Goal: Task Accomplishment & Management: Manage account settings

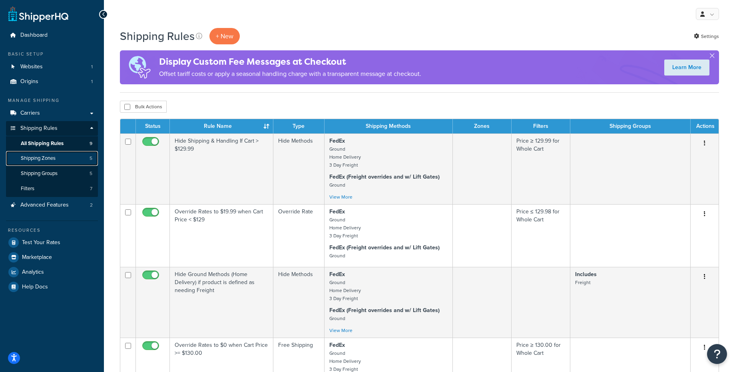
click at [48, 156] on span "Shipping Zones" at bounding box center [38, 158] width 35 height 7
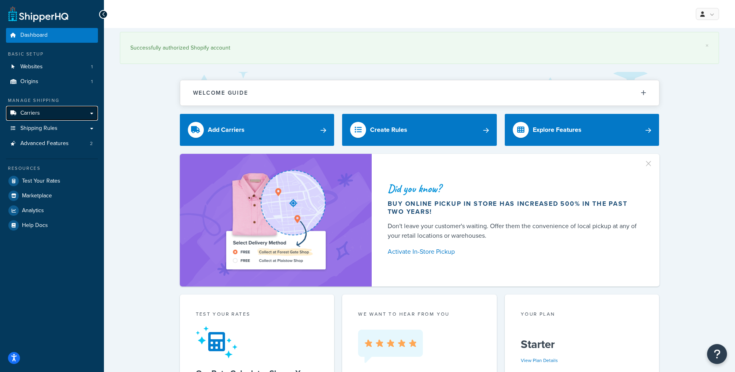
click at [39, 114] on span "Carriers" at bounding box center [30, 113] width 20 height 7
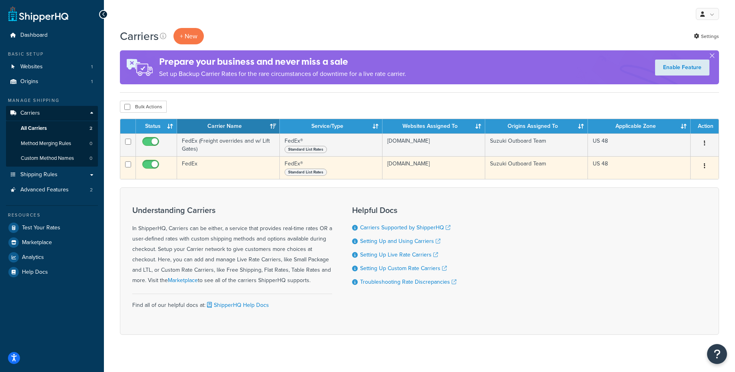
click at [705, 166] on icon "button" at bounding box center [705, 166] width 2 height 6
click at [657, 182] on link "Edit" at bounding box center [672, 183] width 63 height 16
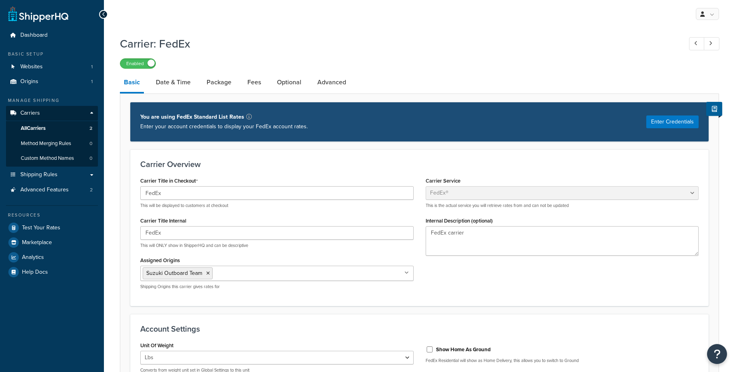
select select "fedEx"
select select "REGULAR_PICKUP"
select select "YOUR_PACKAGING"
click at [176, 87] on link "Date & Time" at bounding box center [173, 82] width 43 height 19
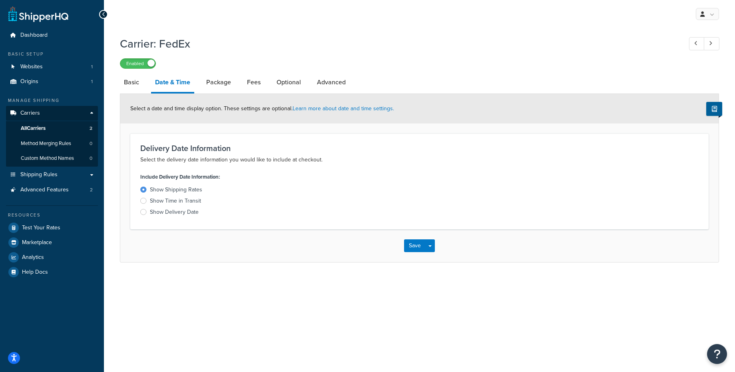
click at [238, 83] on li "Package" at bounding box center [222, 82] width 41 height 19
click at [220, 83] on link "Package" at bounding box center [218, 82] width 33 height 19
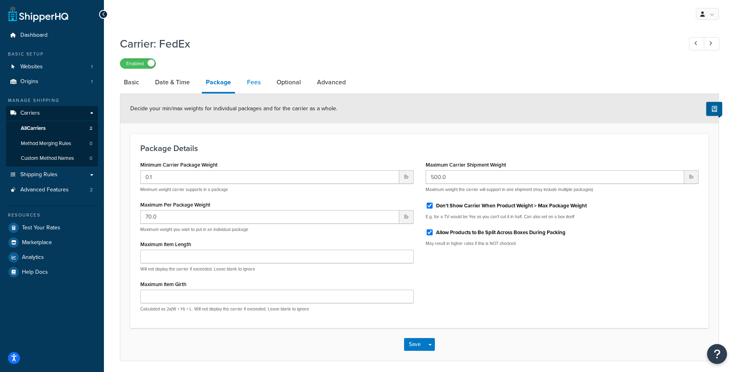
click at [252, 81] on link "Fees" at bounding box center [254, 82] width 22 height 19
select select "AFTER"
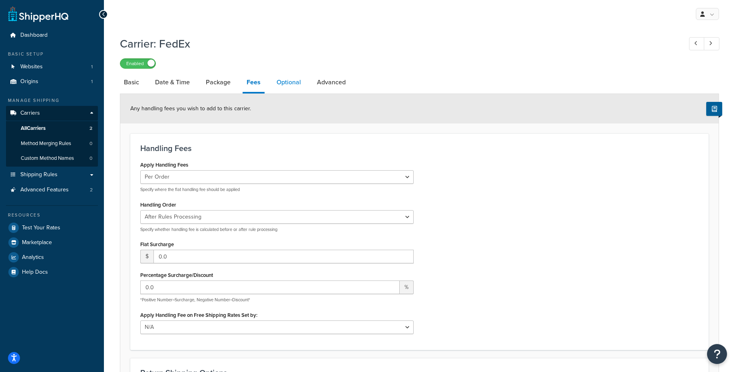
click at [286, 84] on link "Optional" at bounding box center [289, 82] width 32 height 19
select select "business"
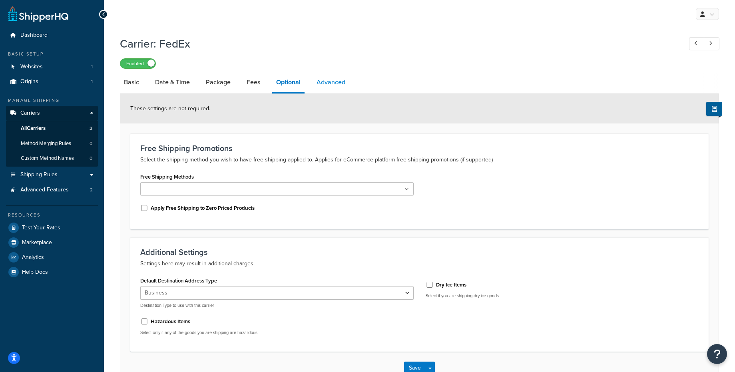
click at [322, 86] on link "Advanced" at bounding box center [331, 82] width 37 height 19
select select "false"
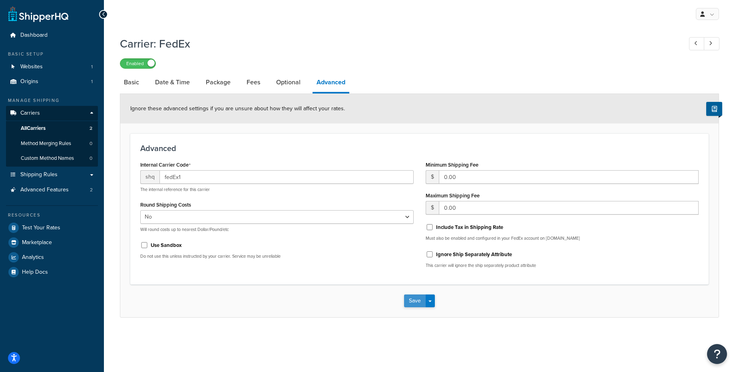
click at [411, 307] on button "Save" at bounding box center [415, 301] width 22 height 13
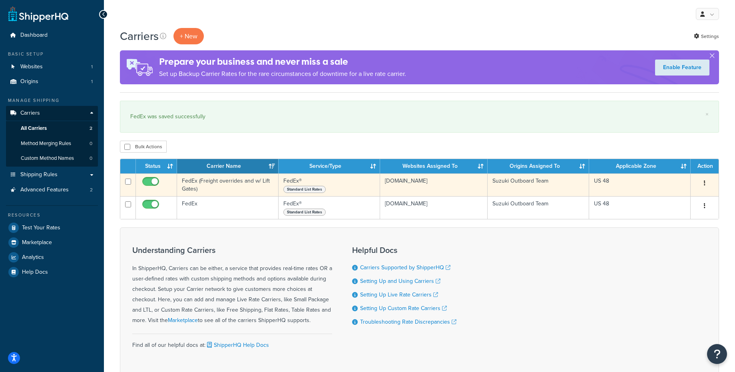
click at [256, 181] on td "FedEx (Freight overrides and w/ Lift Gates)" at bounding box center [228, 185] width 102 height 23
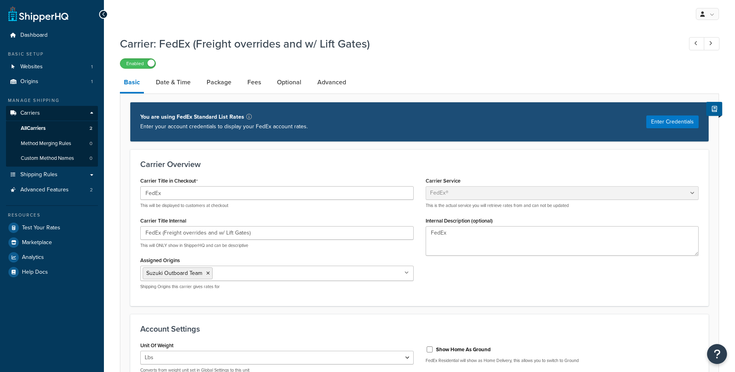
select select "fedEx"
select select "REGULAR_PICKUP"
select select "YOUR_PACKAGING"
click at [211, 82] on link "Package" at bounding box center [219, 82] width 33 height 19
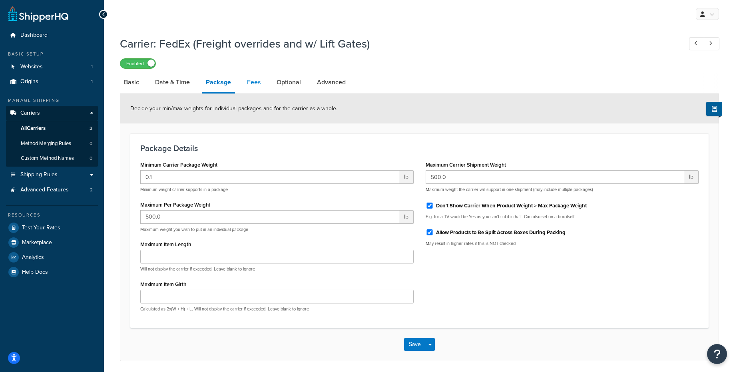
click at [251, 85] on link "Fees" at bounding box center [254, 82] width 22 height 19
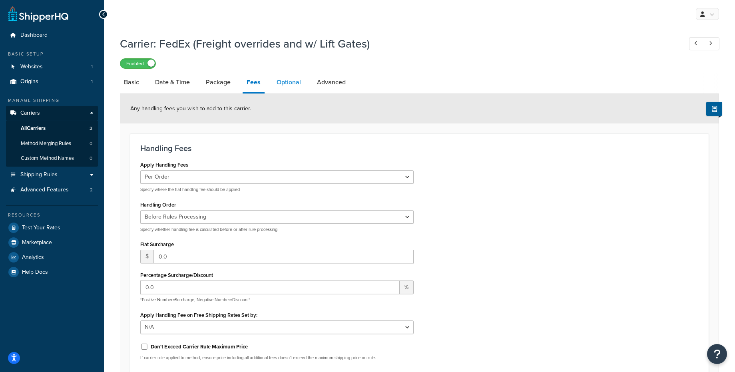
click at [277, 88] on link "Optional" at bounding box center [289, 82] width 32 height 19
select select "business"
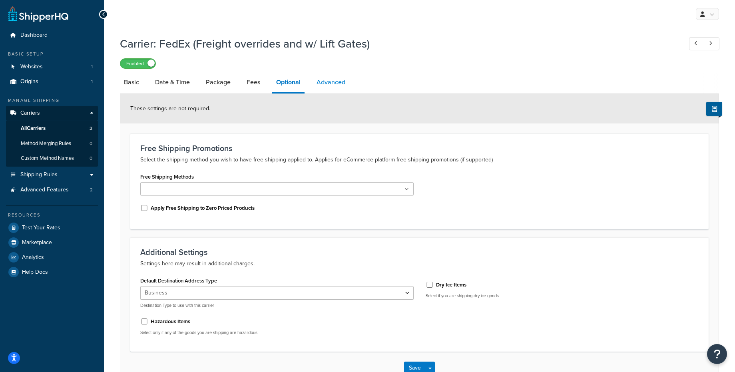
click at [326, 85] on link "Advanced" at bounding box center [331, 82] width 37 height 19
select select "false"
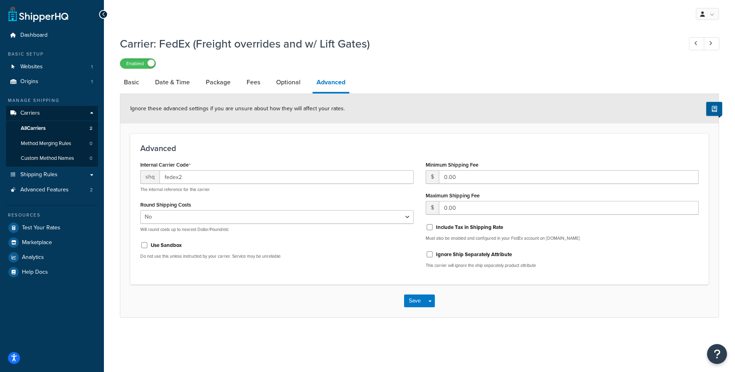
click at [119, 85] on div "Carrier: FedEx (Freight overrides and w/ Lift Gates) Enabled Basic Date & Time …" at bounding box center [420, 185] width 632 height 306
click at [132, 85] on link "Basic" at bounding box center [131, 82] width 23 height 19
select select "fedEx"
select select "REGULAR_PICKUP"
select select "YOUR_PACKAGING"
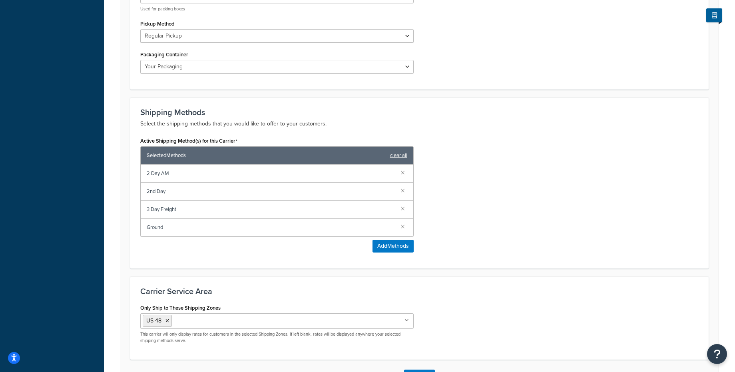
scroll to position [463, 0]
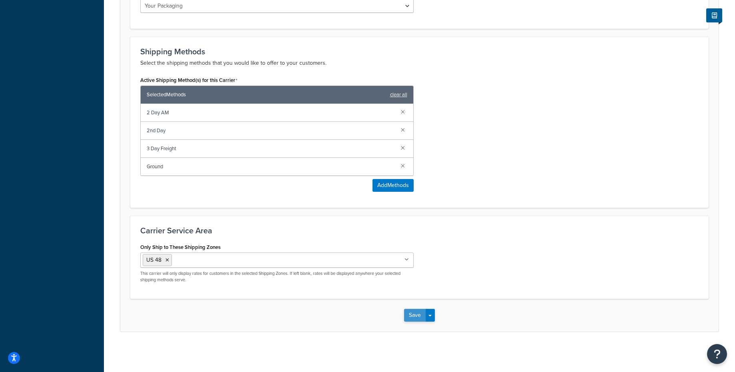
click at [414, 318] on button "Save" at bounding box center [415, 315] width 22 height 13
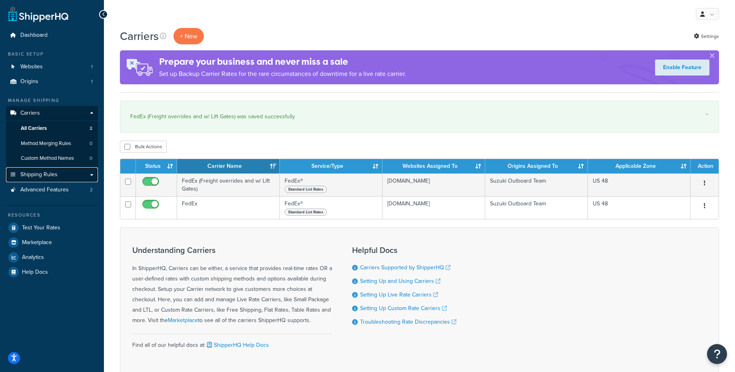
click at [35, 177] on span "Shipping Rules" at bounding box center [38, 175] width 37 height 7
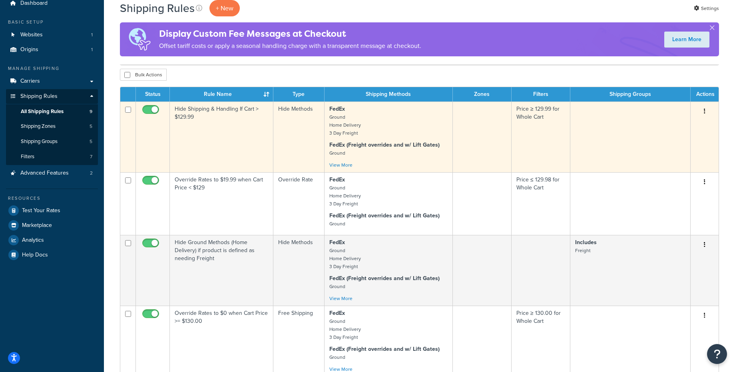
scroll to position [43, 0]
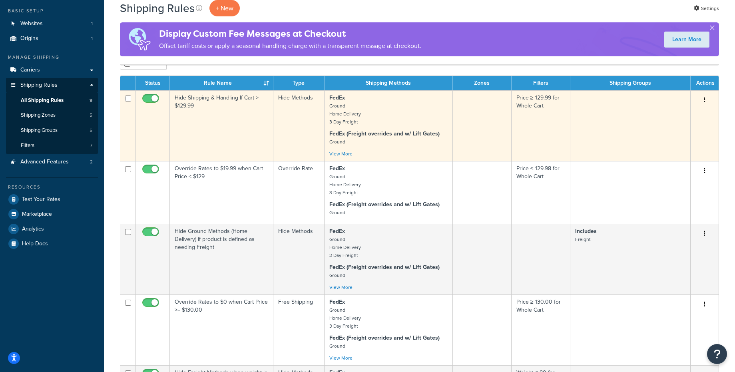
click at [148, 101] on input "checkbox" at bounding box center [152, 101] width 22 height 10
checkbox input "false"
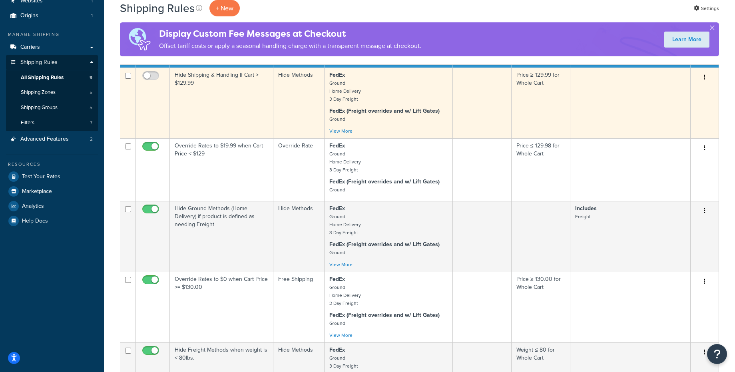
scroll to position [79, 0]
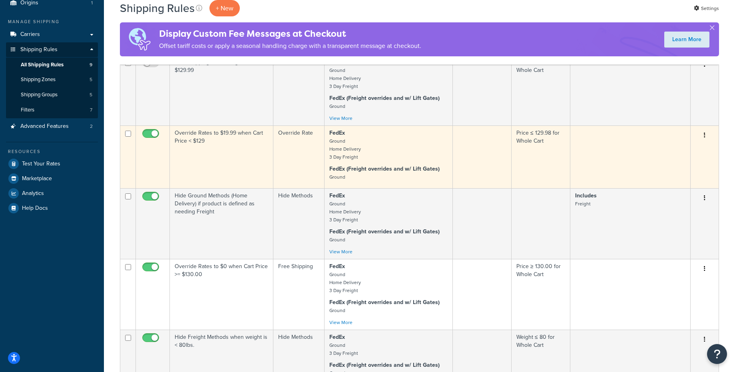
click at [152, 132] on input "checkbox" at bounding box center [152, 136] width 22 height 10
checkbox input "false"
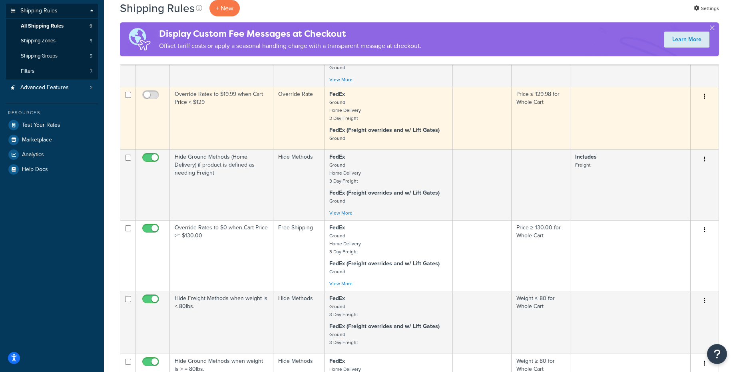
scroll to position [124, 0]
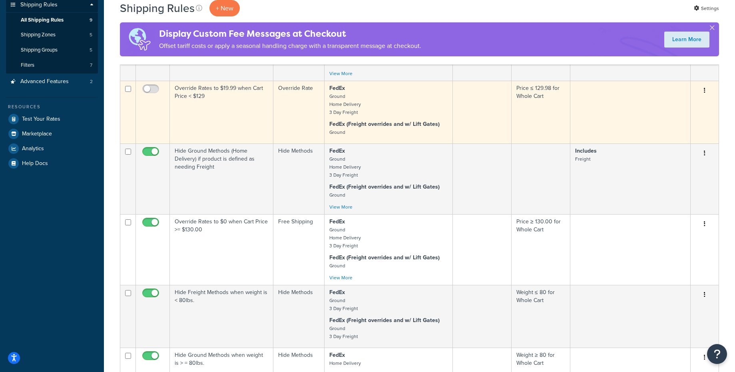
click at [150, 151] on input "checkbox" at bounding box center [152, 154] width 22 height 10
checkbox input "false"
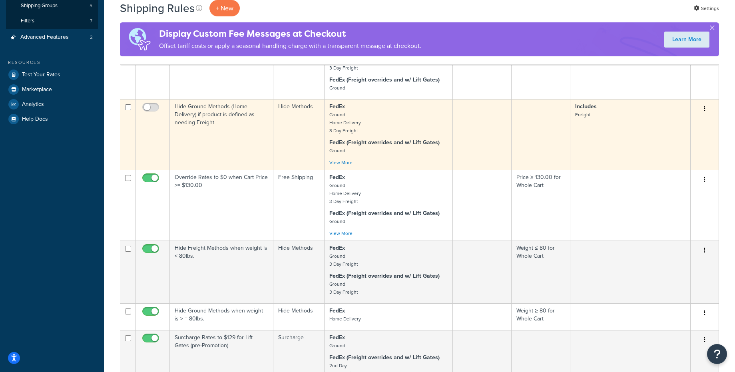
scroll to position [170, 0]
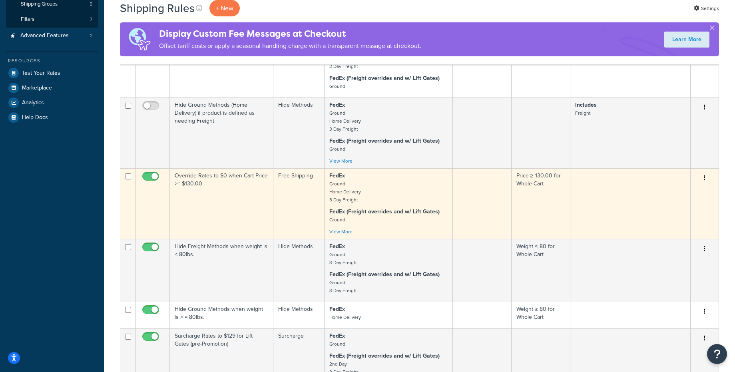
click at [154, 179] on input "checkbox" at bounding box center [152, 179] width 22 height 10
checkbox input "false"
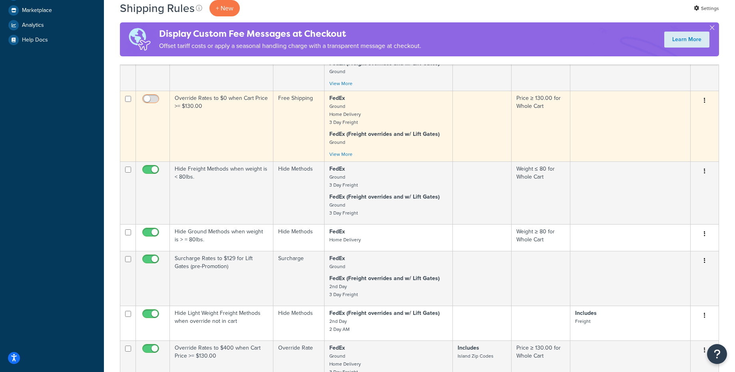
scroll to position [256, 0]
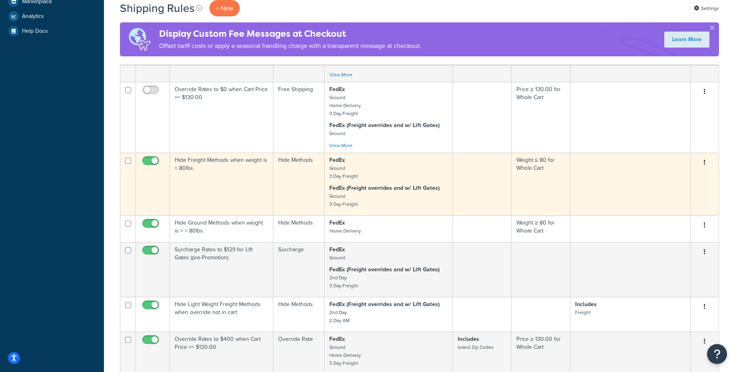
click at [152, 162] on input "checkbox" at bounding box center [152, 163] width 22 height 10
checkbox input "false"
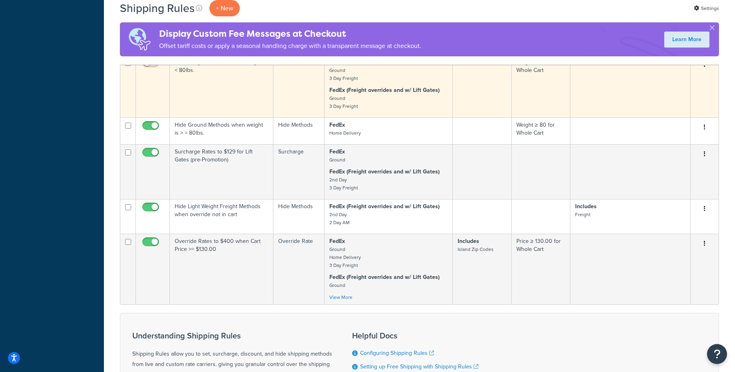
scroll to position [361, 0]
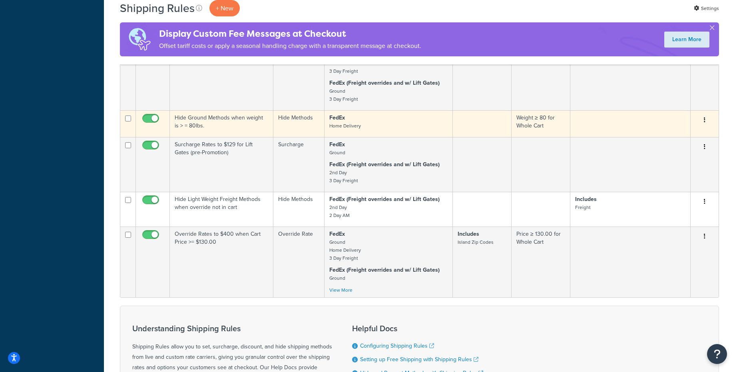
click at [148, 120] on input "checkbox" at bounding box center [152, 121] width 22 height 10
checkbox input "false"
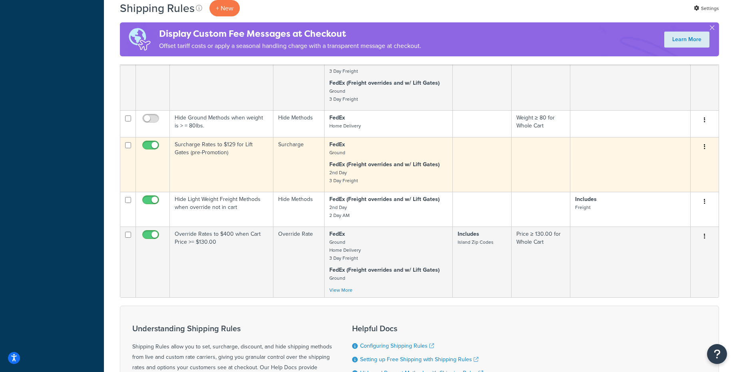
click at [150, 145] on input "checkbox" at bounding box center [152, 147] width 22 height 10
checkbox input "false"
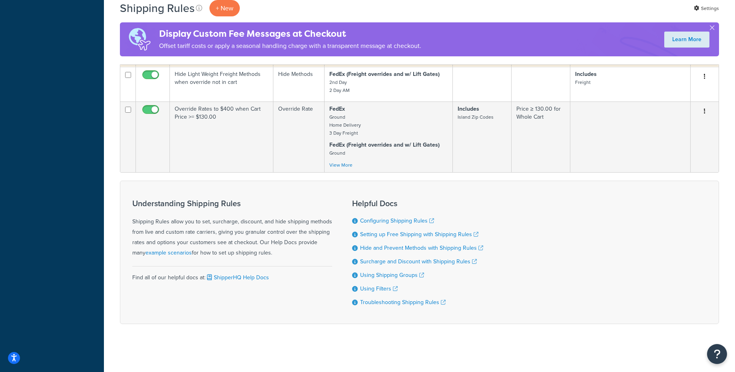
scroll to position [0, 0]
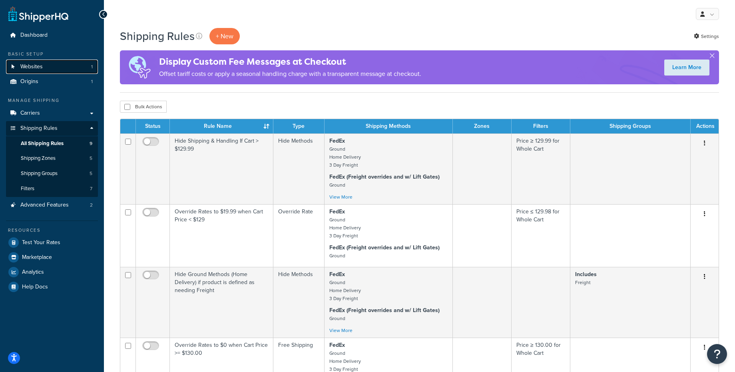
click at [31, 70] on span "Websites" at bounding box center [31, 67] width 22 height 7
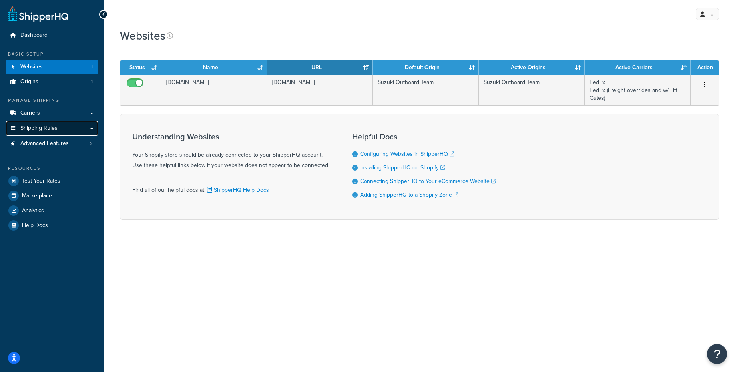
click at [30, 128] on span "Shipping Rules" at bounding box center [38, 128] width 37 height 7
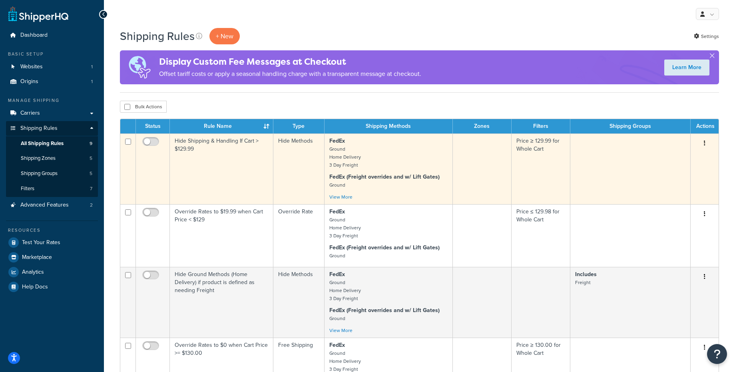
click at [232, 172] on td "Hide Shipping & Handling If Cart > $129.99" at bounding box center [222, 169] width 104 height 71
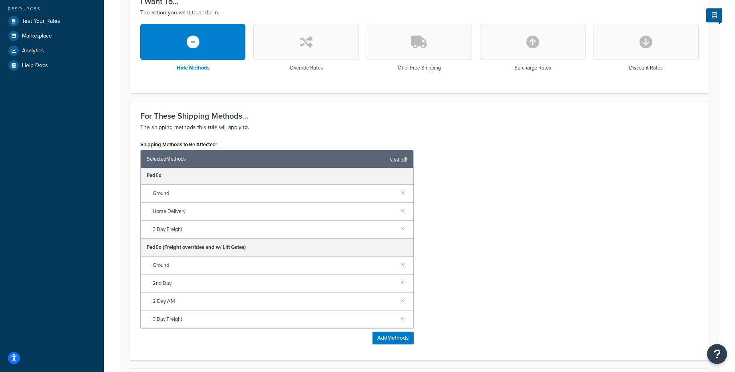
scroll to position [228, 0]
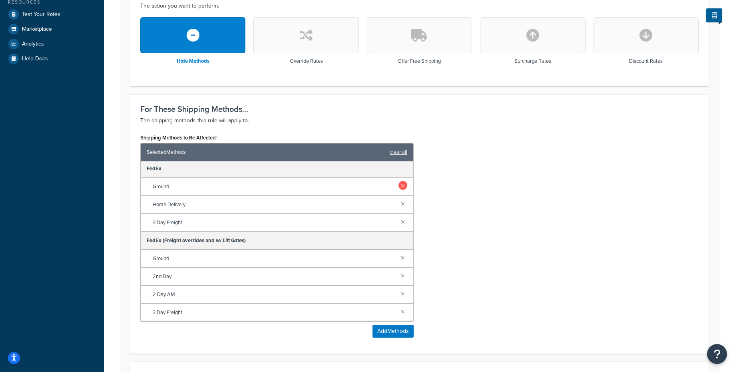
click at [402, 186] on link at bounding box center [403, 185] width 9 height 9
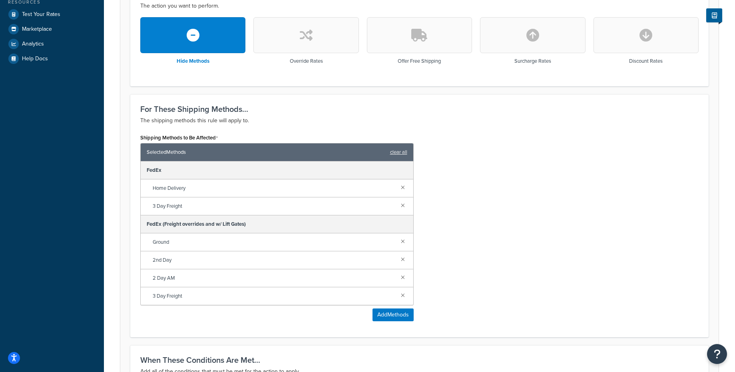
scroll to position [0, 0]
click at [402, 190] on link at bounding box center [403, 187] width 9 height 9
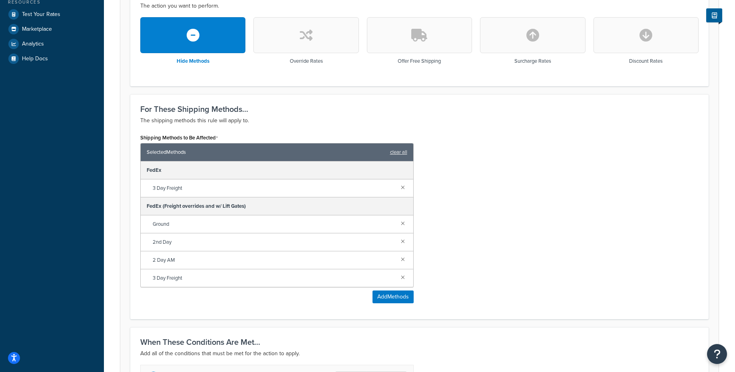
click at [402, 190] on link at bounding box center [403, 187] width 9 height 9
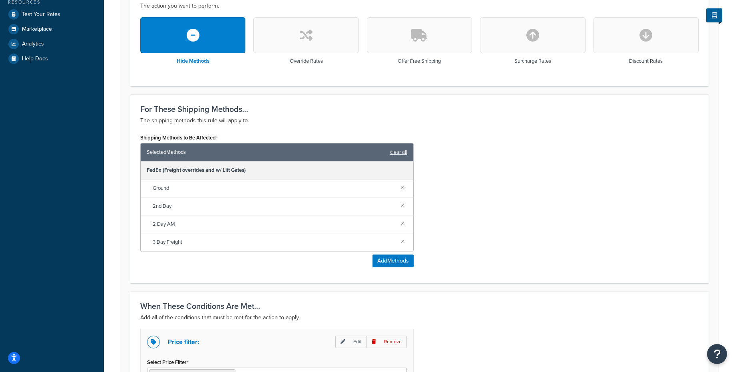
click at [402, 190] on link at bounding box center [403, 187] width 9 height 9
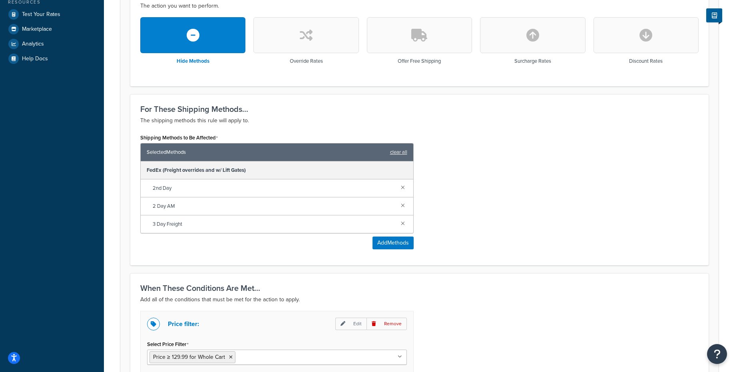
click at [402, 190] on link at bounding box center [403, 187] width 9 height 9
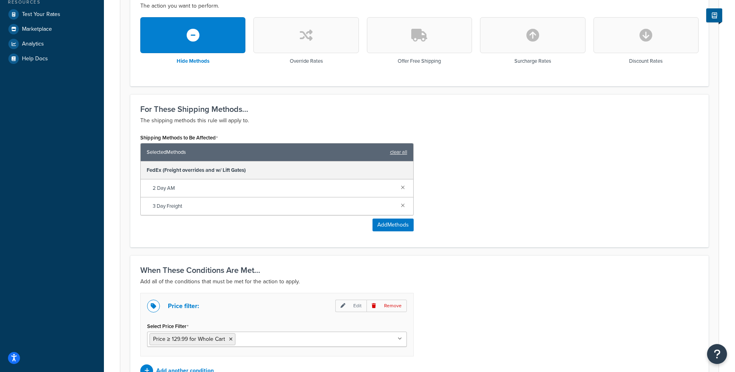
click at [402, 190] on link at bounding box center [403, 187] width 9 height 9
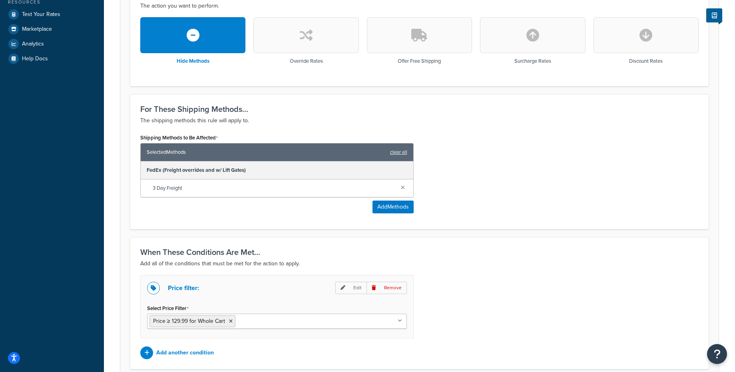
click at [402, 190] on link at bounding box center [403, 187] width 9 height 9
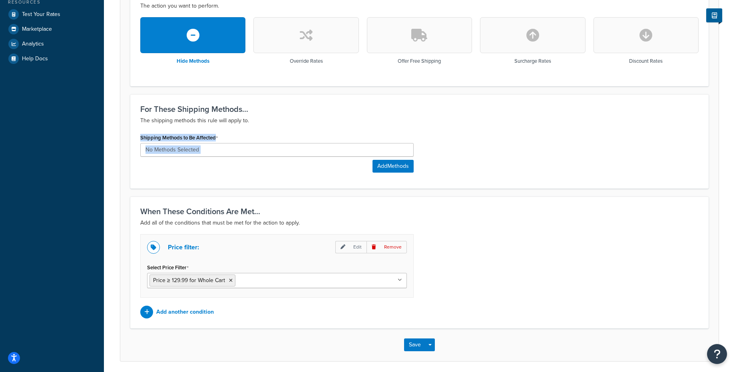
click at [332, 172] on div "Shipping Methods to Be Affected Add Methods" at bounding box center [277, 152] width 274 height 41
click at [390, 169] on button "Add Methods" at bounding box center [393, 166] width 41 height 13
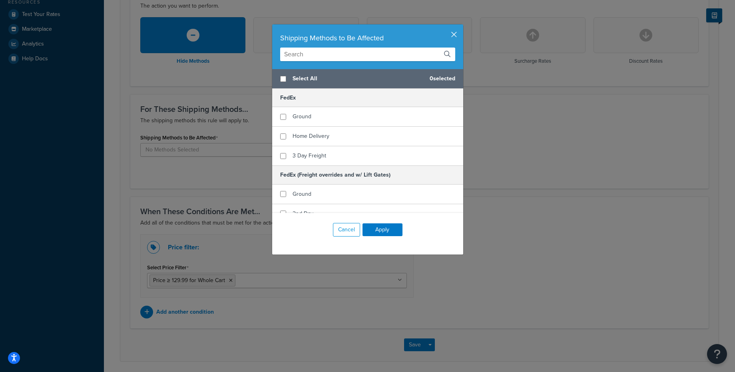
click at [462, 26] on button "button" at bounding box center [463, 25] width 2 height 2
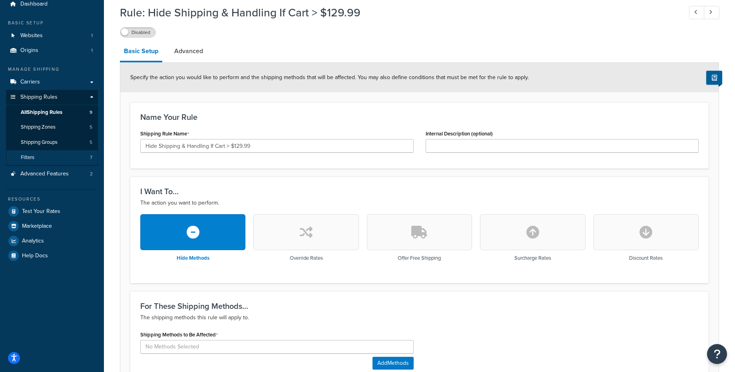
scroll to position [11, 0]
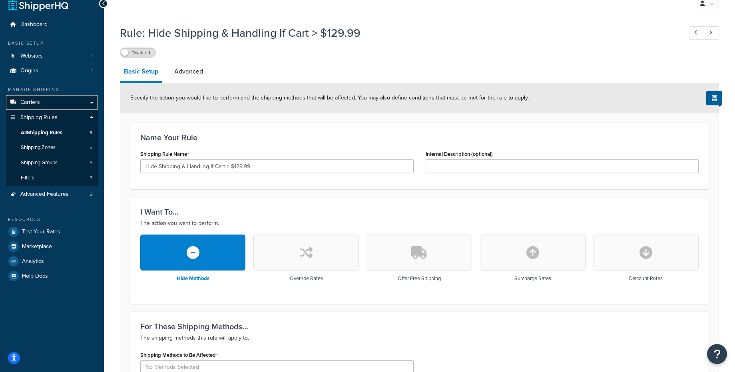
click at [30, 101] on span "Carriers" at bounding box center [30, 102] width 20 height 7
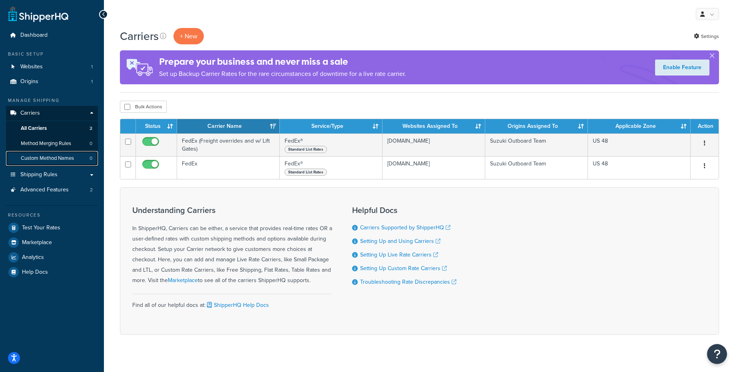
click at [42, 158] on span "Custom Method Names" at bounding box center [47, 158] width 53 height 7
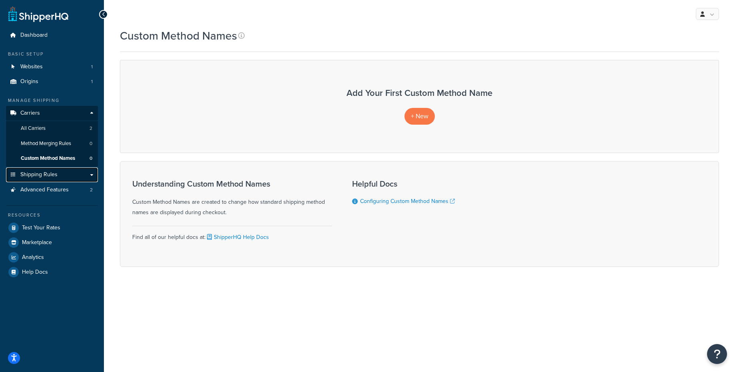
click at [34, 175] on span "Shipping Rules" at bounding box center [38, 175] width 37 height 7
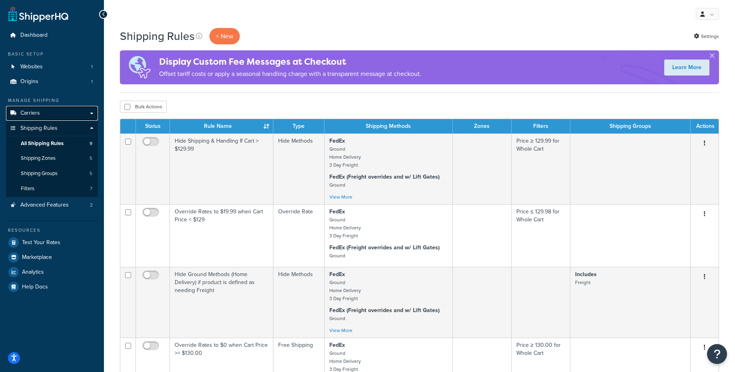
click at [34, 115] on span "Carriers" at bounding box center [30, 113] width 20 height 7
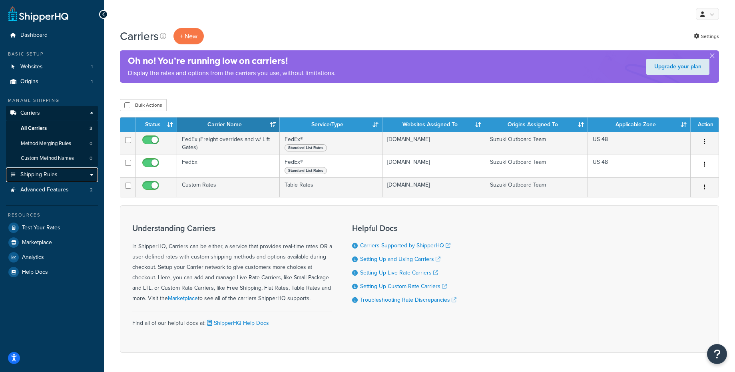
click at [32, 174] on span "Shipping Rules" at bounding box center [38, 175] width 37 height 7
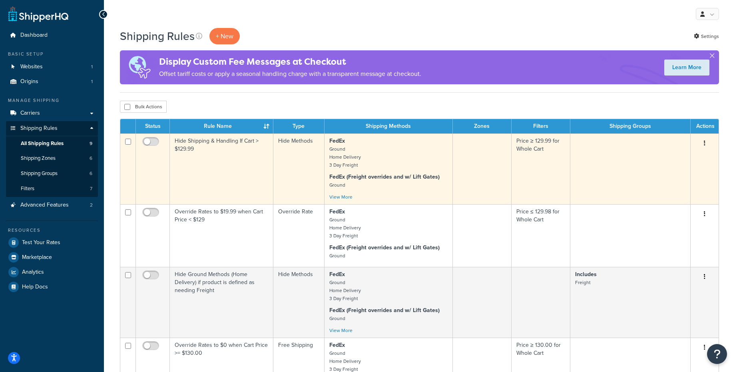
click at [214, 168] on td "Hide Shipping & Handling If Cart > $129.99" at bounding box center [222, 169] width 104 height 71
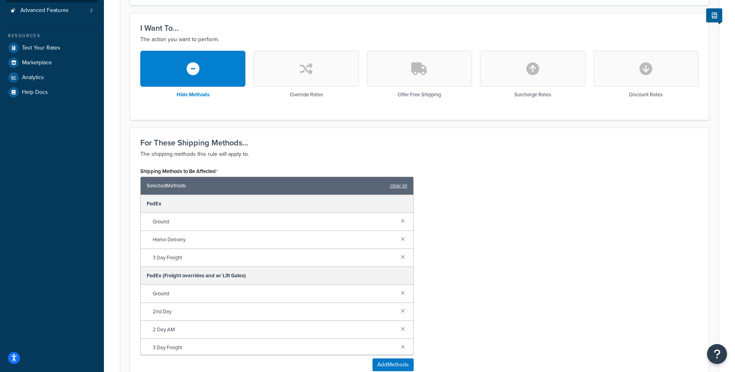
scroll to position [237, 0]
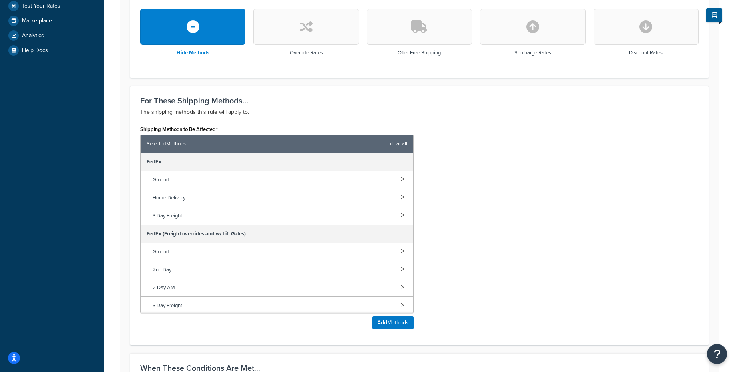
click at [400, 145] on link "clear all" at bounding box center [398, 143] width 17 height 11
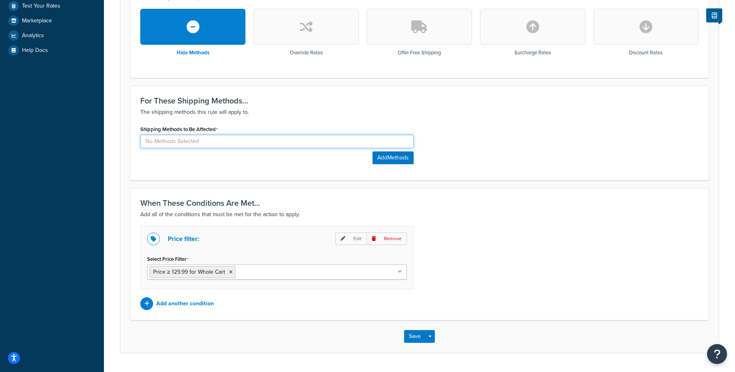
click at [376, 143] on input at bounding box center [277, 142] width 274 height 14
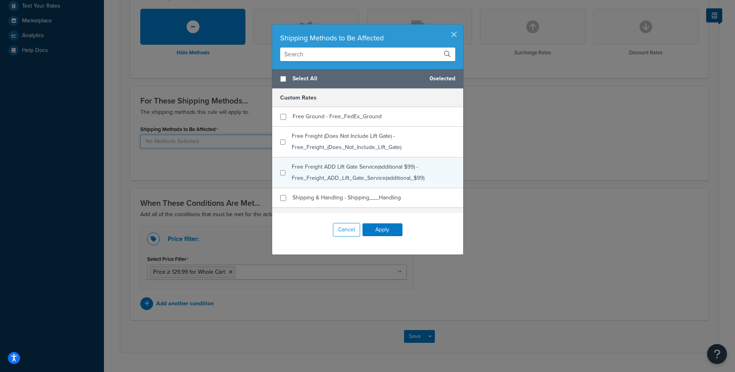
scroll to position [6, 0]
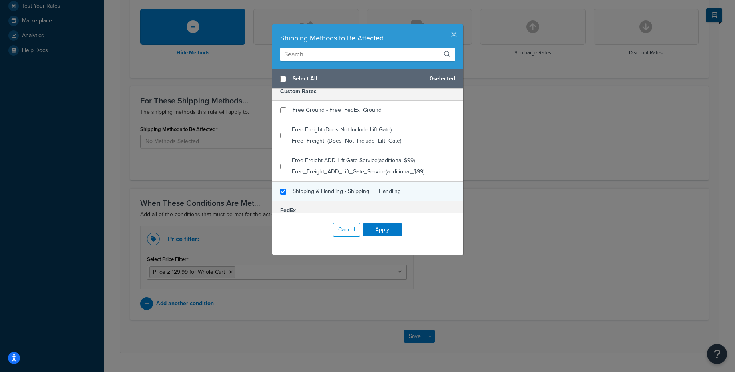
checkbox input "true"
click at [373, 191] on span "Shipping & Handling - Shipping___Handling" at bounding box center [347, 191] width 108 height 8
click at [377, 230] on button "Apply" at bounding box center [383, 230] width 40 height 13
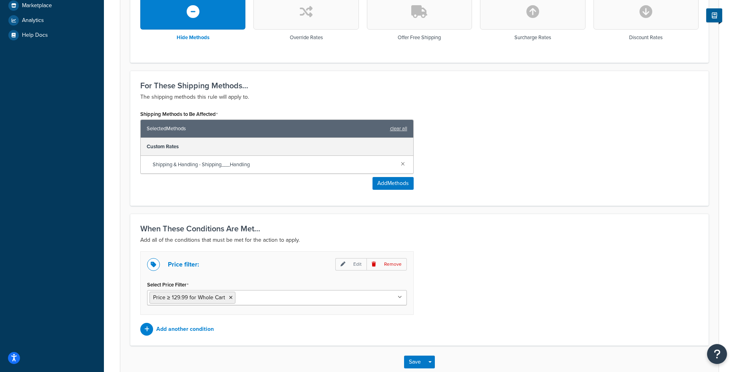
scroll to position [300, 0]
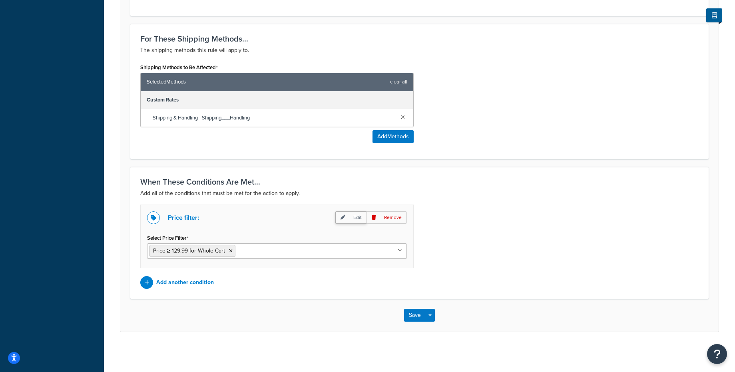
click at [353, 216] on p "Edit" at bounding box center [351, 218] width 31 height 12
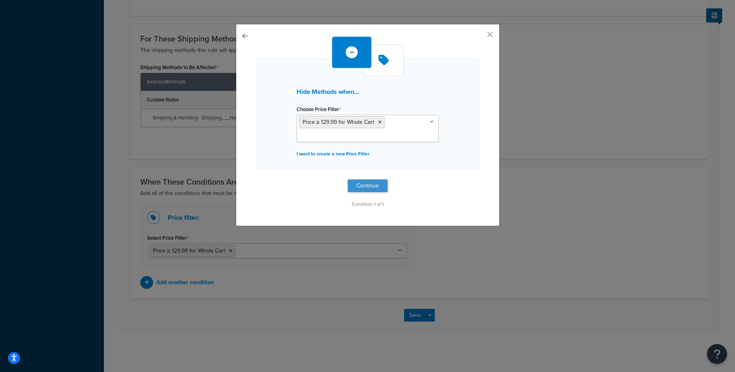
click at [365, 187] on button "Continue" at bounding box center [368, 186] width 40 height 13
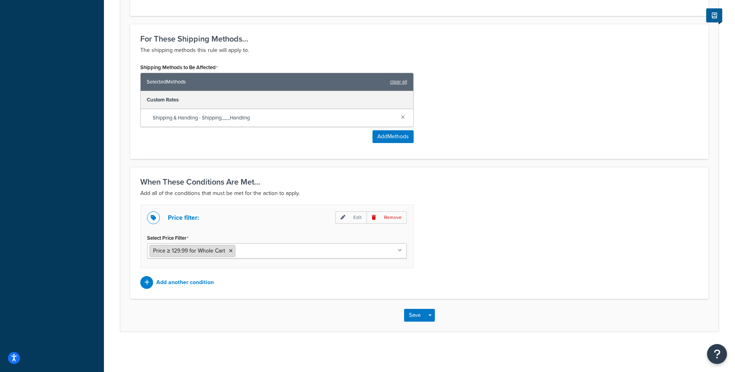
click at [230, 252] on icon at bounding box center [231, 251] width 4 height 5
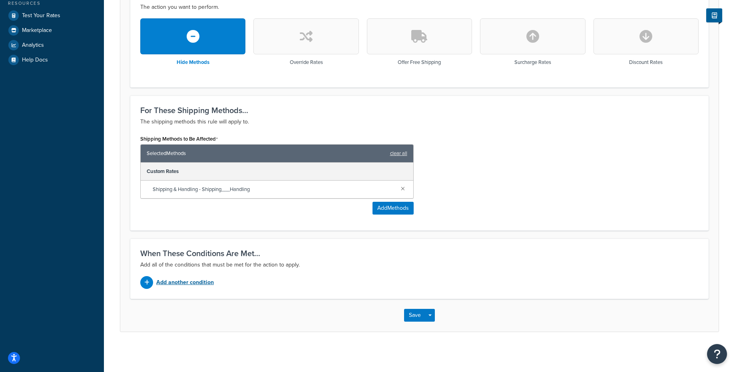
click at [185, 283] on p "Add another condition" at bounding box center [185, 282] width 58 height 11
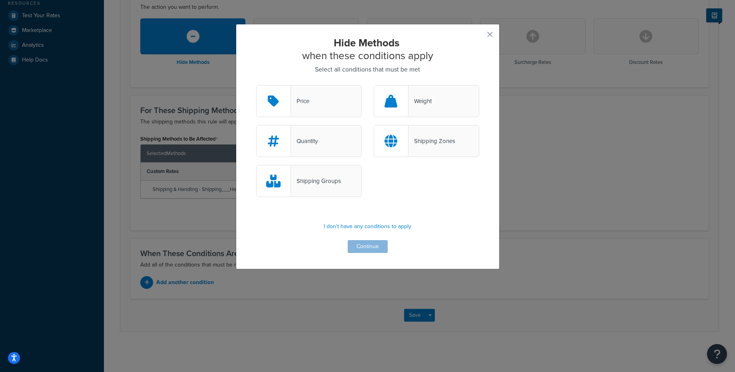
click at [315, 105] on div "Price" at bounding box center [309, 101] width 106 height 32
click at [0, 0] on input "Price" at bounding box center [0, 0] width 0 height 0
click at [362, 249] on button "Continue" at bounding box center [368, 246] width 40 height 13
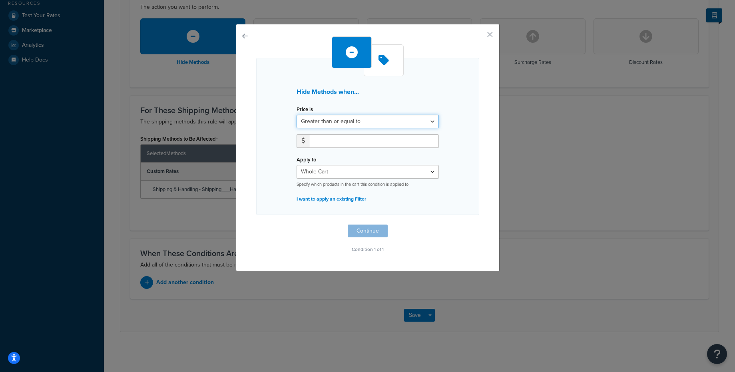
click at [334, 121] on select "Greater than or equal to Between or equal to Less than or equal to" at bounding box center [368, 122] width 142 height 14
click at [297, 115] on select "Greater than or equal to Between or equal to Less than or equal to" at bounding box center [368, 122] width 142 height 14
click at [328, 142] on input "number" at bounding box center [374, 141] width 129 height 14
type input "129.99"
click at [352, 174] on select "Whole Cart Everything in Shipping Group Everything at Origin Each Item within S…" at bounding box center [368, 172] width 142 height 14
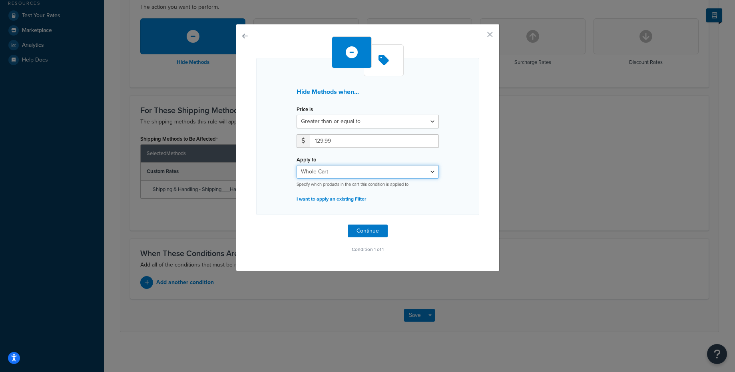
click at [297, 165] on select "Whole Cart Everything in Shipping Group Everything at Origin Each Item within S…" at bounding box center [368, 172] width 142 height 14
click at [363, 232] on button "Continue" at bounding box center [368, 231] width 40 height 13
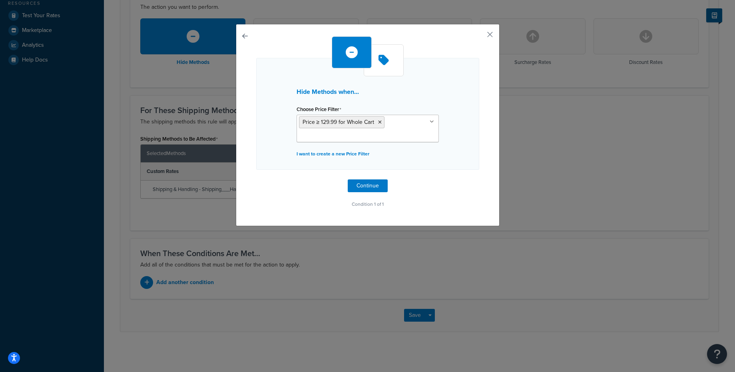
click at [365, 194] on div "Hide Methods when... Choose Price Filter Price ≥ 129.99 for Whole Cart Price ≤ …" at bounding box center [367, 123] width 223 height 174
click at [364, 182] on button "Continue" at bounding box center [368, 186] width 40 height 13
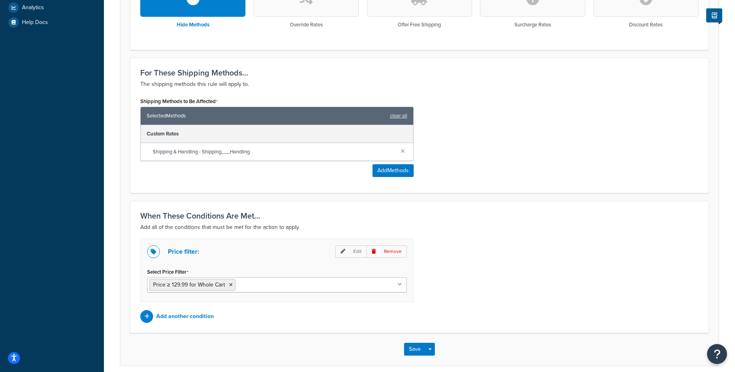
scroll to position [300, 0]
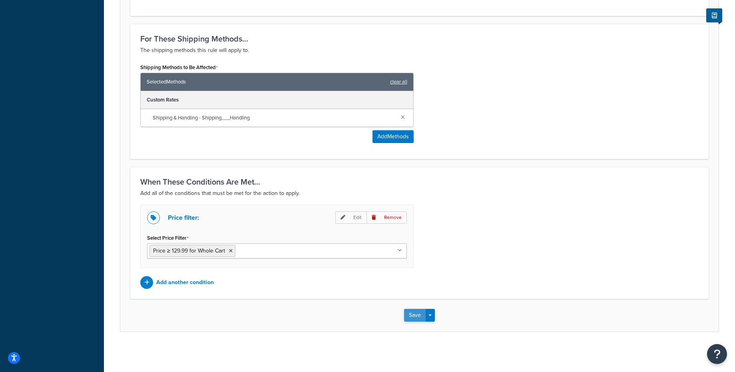
click at [418, 318] on button "Save" at bounding box center [415, 315] width 22 height 13
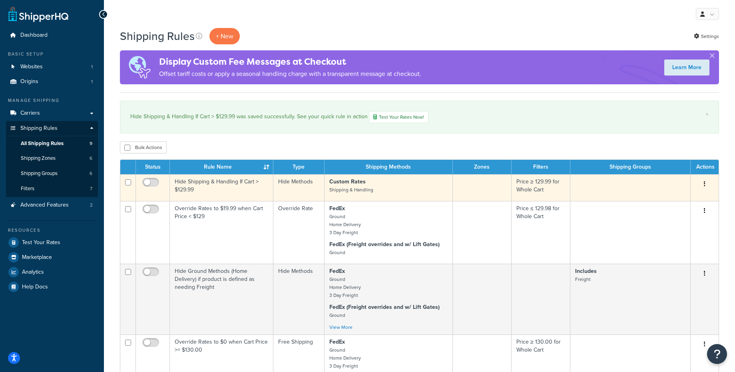
click at [222, 196] on td "Hide Shipping & Handling If Cart > $129.99" at bounding box center [222, 187] width 104 height 27
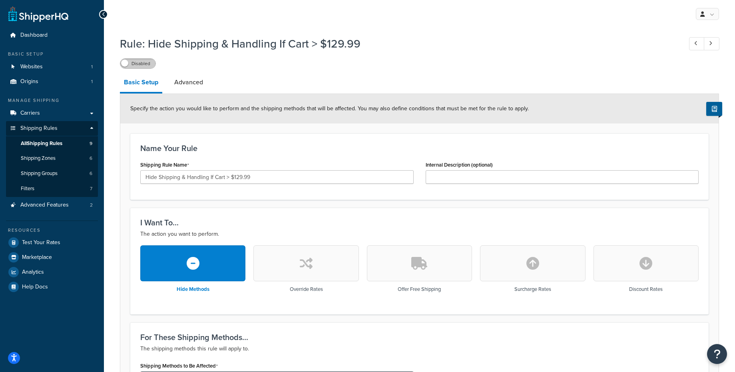
click at [135, 63] on label "Disabled" at bounding box center [137, 64] width 35 height 10
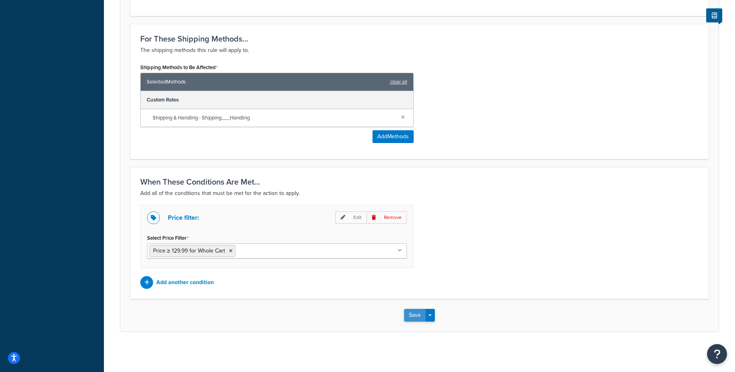
click at [415, 318] on button "Save" at bounding box center [415, 315] width 22 height 13
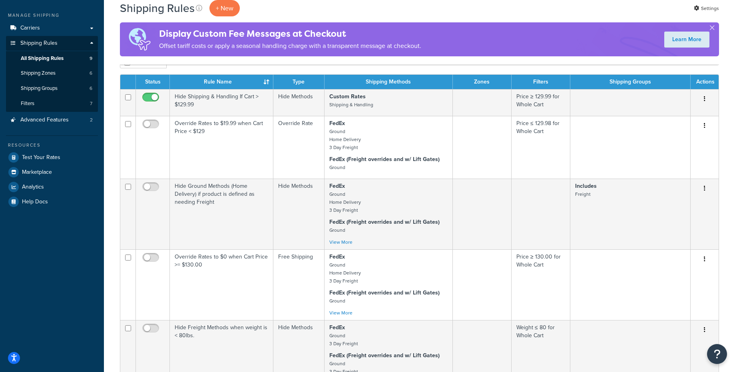
scroll to position [50, 0]
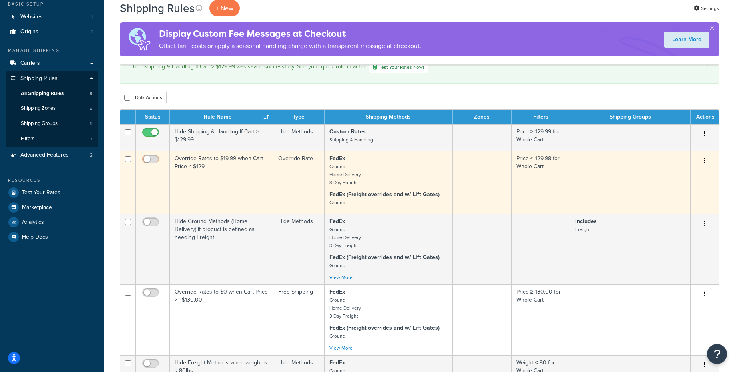
click at [149, 160] on input "checkbox" at bounding box center [152, 161] width 22 height 10
checkbox input "true"
click at [228, 178] on td "Override Rates to $19.99 when Cart Price < $129" at bounding box center [222, 182] width 104 height 63
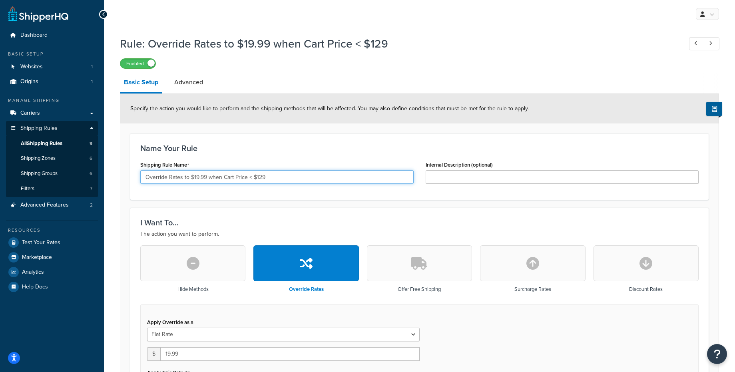
drag, startPoint x: 255, startPoint y: 178, endPoint x: 279, endPoint y: 180, distance: 23.8
click at [279, 180] on input "Override Rates to $19.99 when Cart Price < $129" at bounding box center [277, 177] width 274 height 14
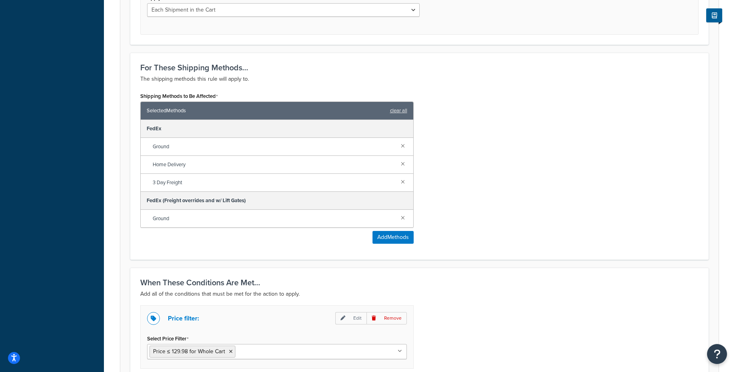
scroll to position [377, 0]
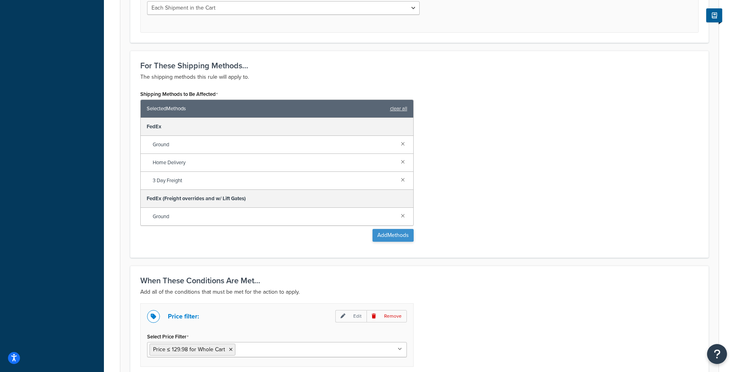
type input "Override Rates to $19.99 when Cart Price < $130.00"
click at [387, 239] on button "Add Methods" at bounding box center [393, 235] width 41 height 13
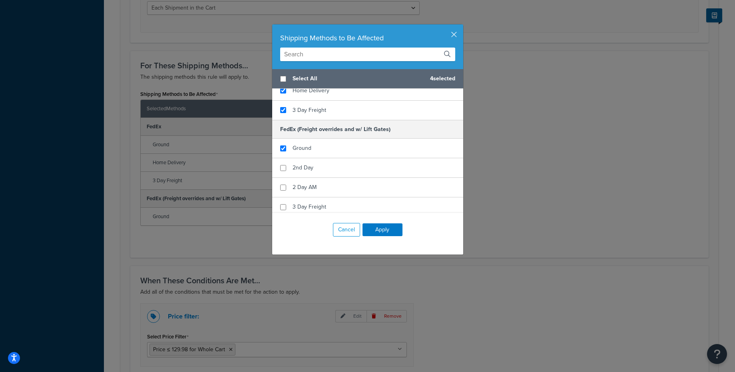
scroll to position [169, 0]
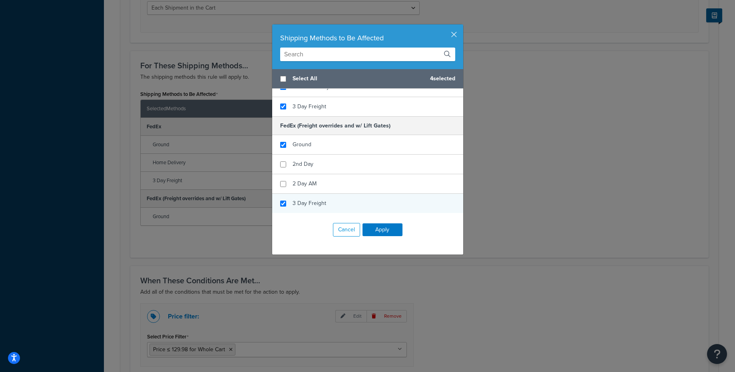
checkbox input "true"
click at [306, 204] on span "3 Day Freight" at bounding box center [310, 203] width 34 height 8
click at [387, 233] on button "Apply" at bounding box center [383, 230] width 40 height 13
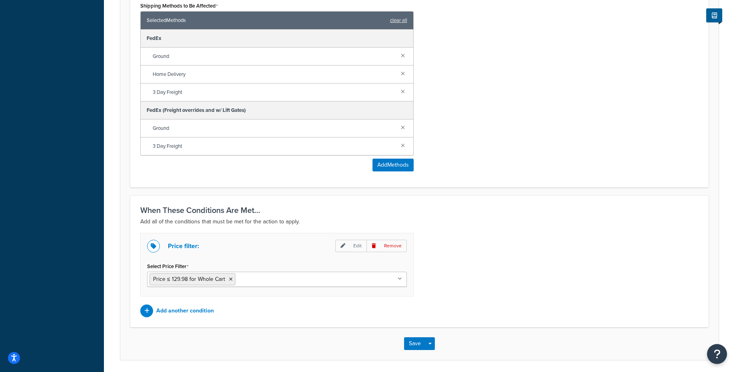
scroll to position [495, 0]
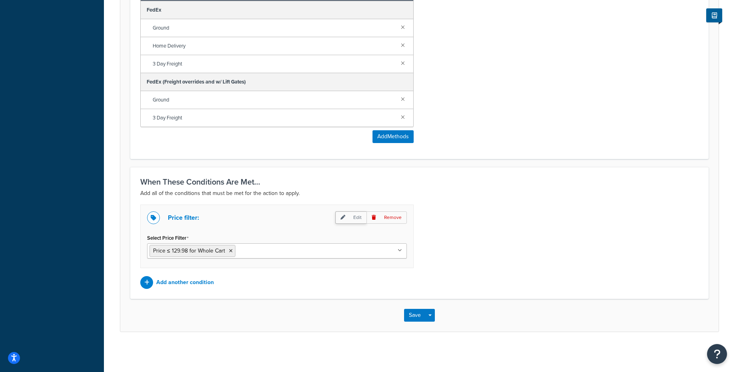
click at [351, 220] on p "Edit" at bounding box center [351, 218] width 31 height 12
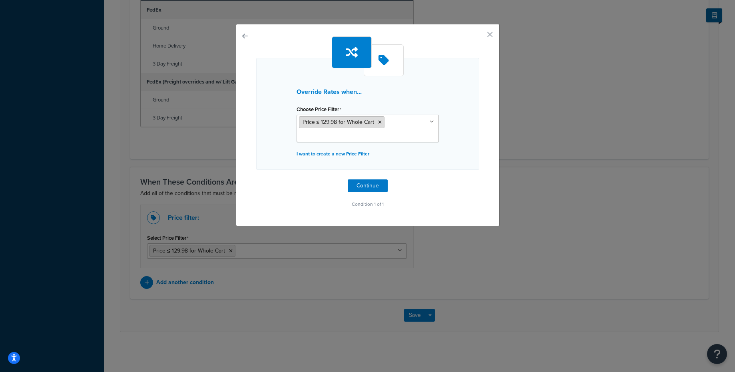
click at [380, 124] on icon at bounding box center [380, 122] width 4 height 5
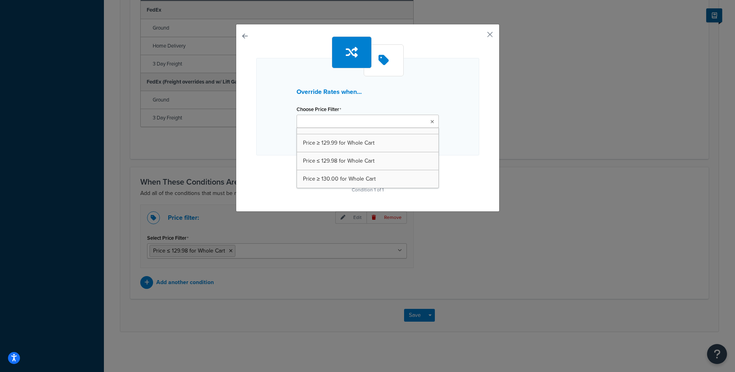
click at [338, 121] on input "Choose Price Filter" at bounding box center [334, 122] width 71 height 9
click at [386, 108] on div "Choose Price Filter Price ≥ 129.99 for Whole Cart Price ≤ 129.98 for Whole Cart…" at bounding box center [368, 116] width 142 height 24
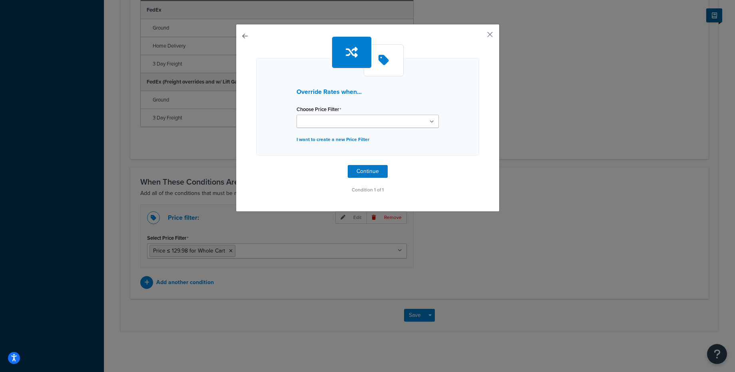
click at [356, 120] on input "Choose Price Filter" at bounding box center [334, 122] width 71 height 9
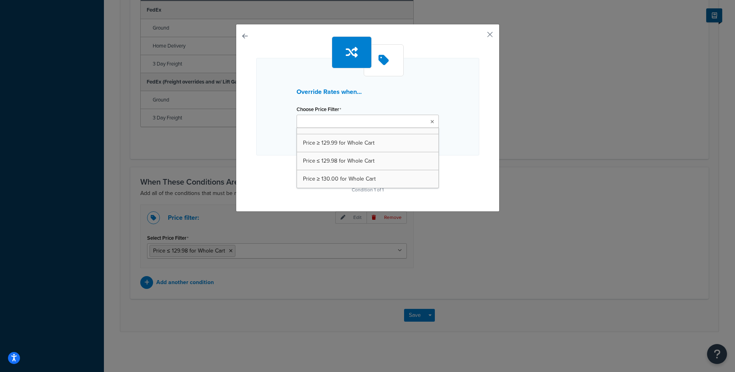
click at [370, 102] on div "Override Rates when... Choose Price Filter Price ≥ 129.99 for Whole Cart Price …" at bounding box center [367, 107] width 223 height 98
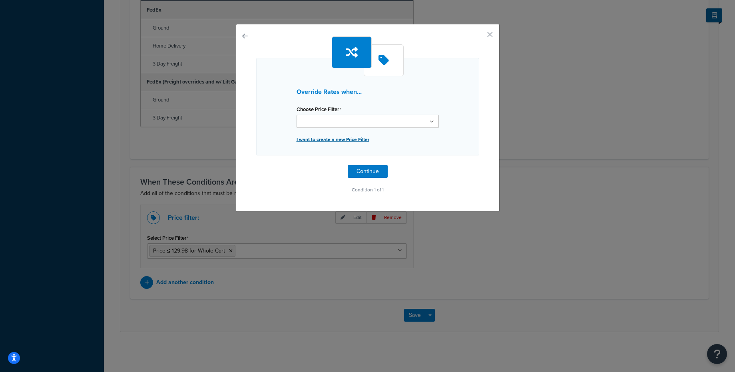
click at [330, 140] on p "I want to create a new Price Filter" at bounding box center [368, 139] width 142 height 11
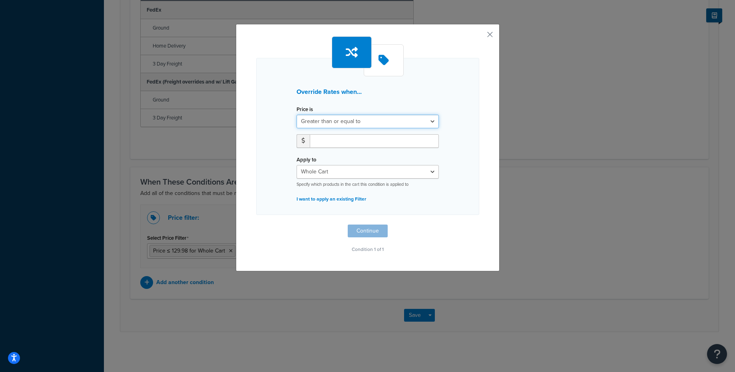
click at [333, 122] on select "Greater than or equal to Between or equal to Less than or equal to" at bounding box center [368, 122] width 142 height 14
select select "UNDER"
click at [297, 115] on select "Greater than or equal to Between or equal to Less than or equal to" at bounding box center [368, 122] width 142 height 14
click at [327, 144] on input "number" at bounding box center [374, 141] width 129 height 14
type input "130.00"
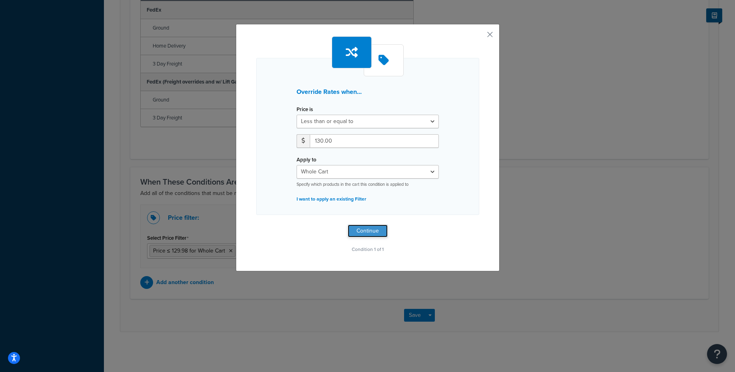
click at [370, 233] on button "Continue" at bounding box center [368, 231] width 40 height 13
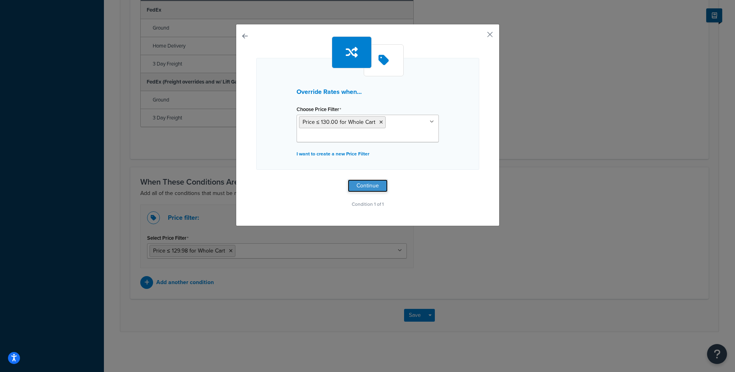
click at [367, 188] on button "Continue" at bounding box center [368, 186] width 40 height 13
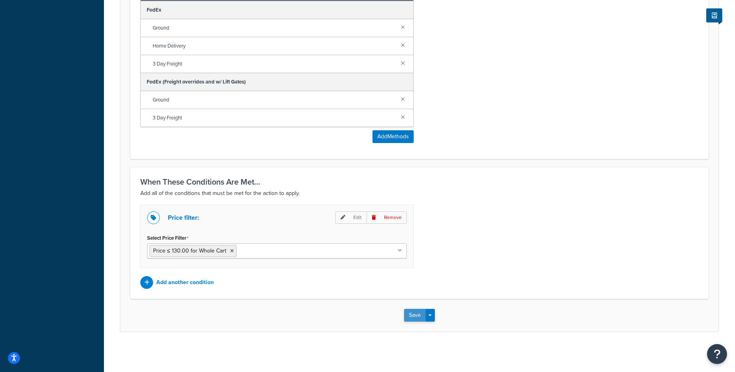
click at [410, 318] on button "Save" at bounding box center [415, 315] width 22 height 13
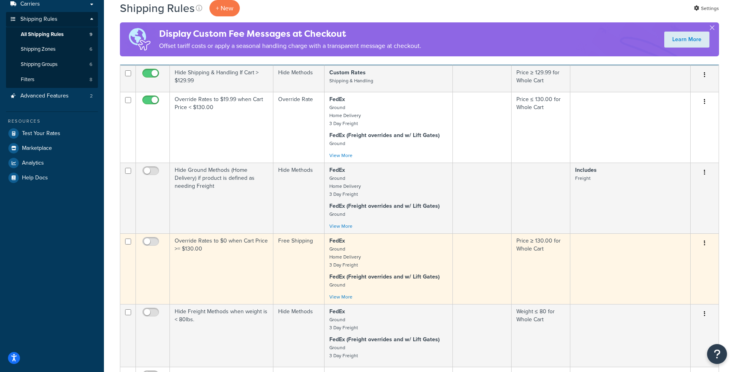
scroll to position [110, 0]
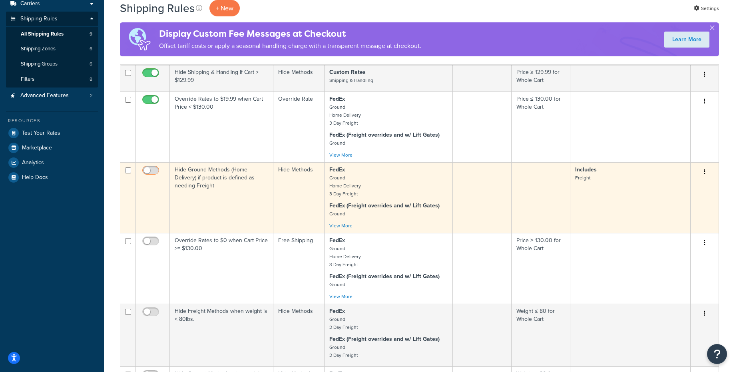
click at [149, 172] on input "checkbox" at bounding box center [152, 173] width 22 height 10
checkbox input "true"
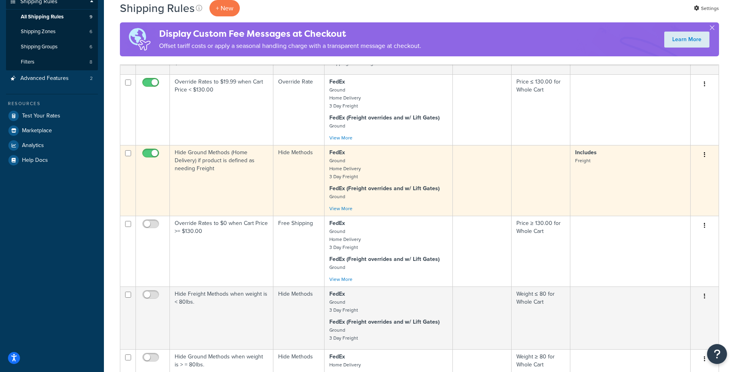
scroll to position [128, 0]
click at [342, 206] on link "View More" at bounding box center [341, 207] width 23 height 7
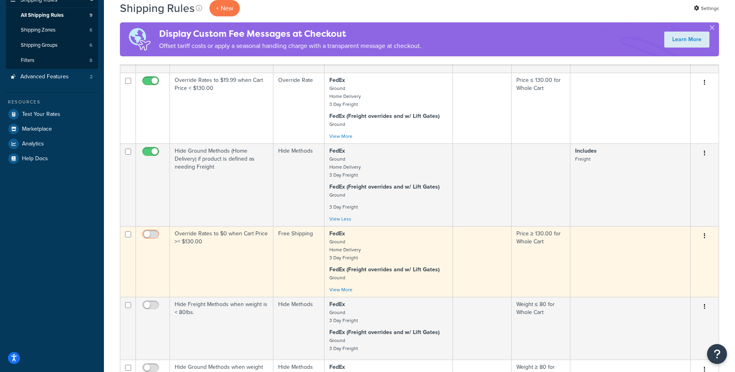
click at [149, 235] on input "checkbox" at bounding box center [152, 237] width 22 height 10
checkbox input "true"
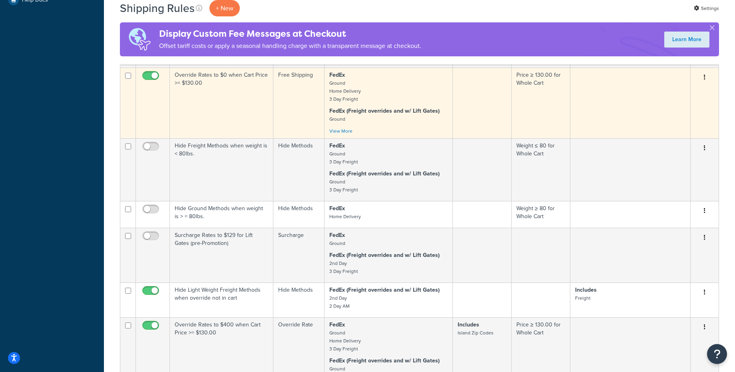
scroll to position [292, 0]
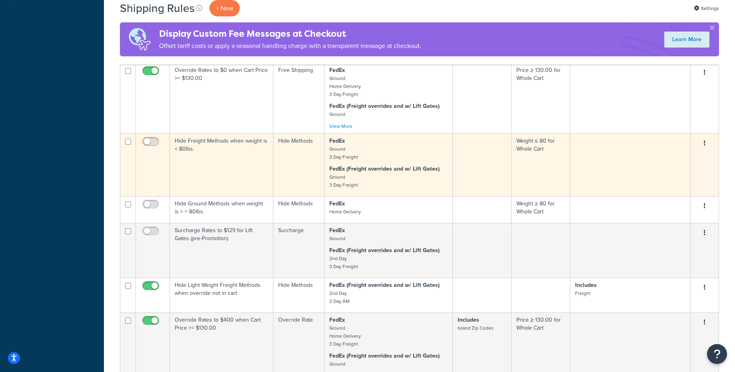
click at [147, 141] on input "checkbox" at bounding box center [152, 144] width 22 height 10
checkbox input "true"
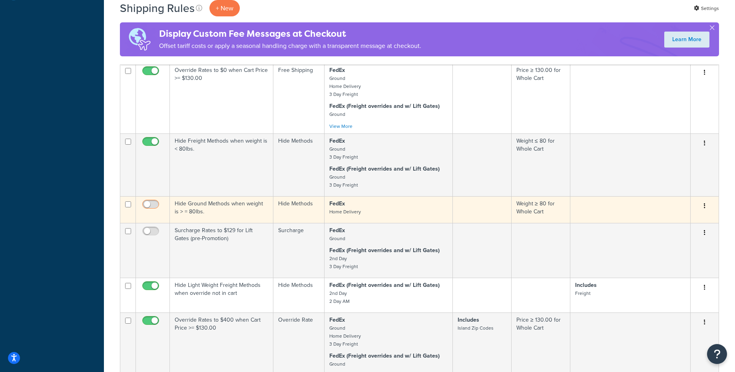
click at [150, 203] on input "checkbox" at bounding box center [152, 207] width 22 height 10
checkbox input "true"
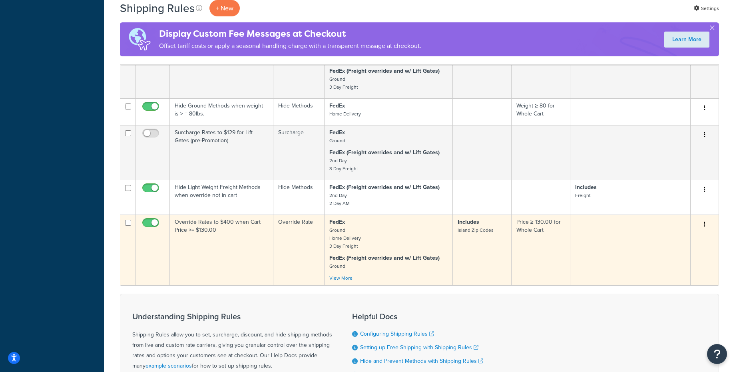
scroll to position [391, 0]
click at [243, 262] on td "Override Rates to $400 when Cart Price >= $130.00" at bounding box center [222, 249] width 104 height 71
